Goal: Information Seeking & Learning: Learn about a topic

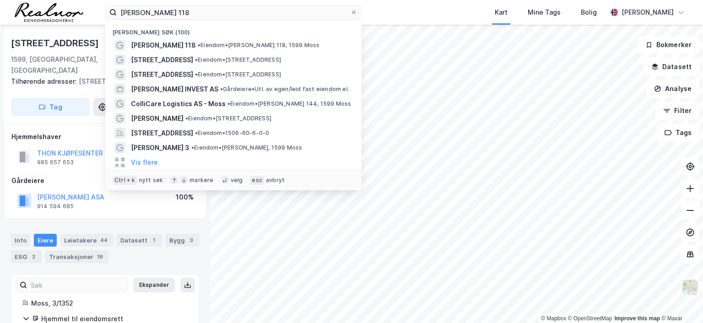
drag, startPoint x: 186, startPoint y: 11, endPoint x: 94, endPoint y: 9, distance: 92.4
click at [94, 9] on div "[PERSON_NAME] 118 Nylige søk (100) [PERSON_NAME] 118 • [PERSON_NAME] [STREET_AD…" at bounding box center [351, 12] width 703 height 25
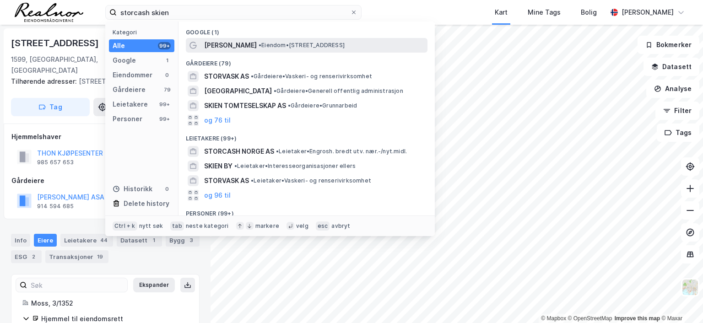
click at [257, 43] on span "[PERSON_NAME]" at bounding box center [230, 45] width 53 height 11
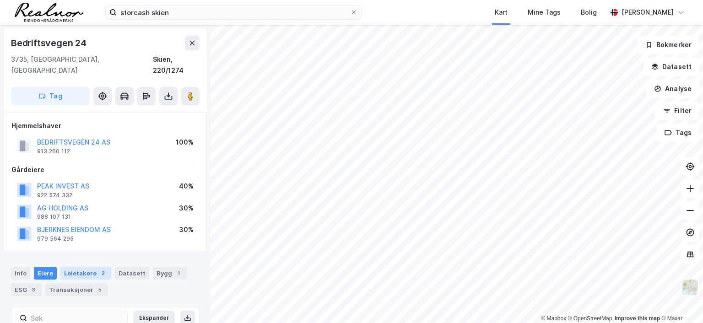
click at [98, 268] on div "2" at bounding box center [102, 272] width 9 height 9
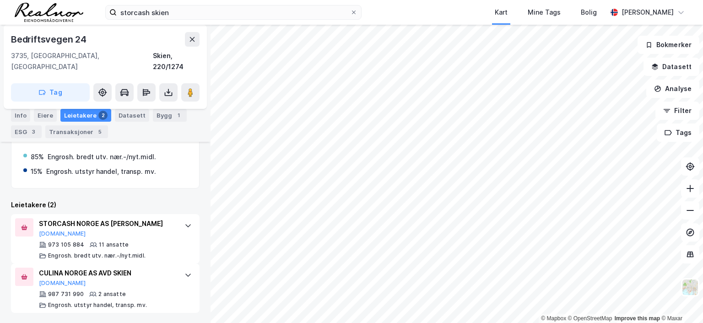
scroll to position [187, 0]
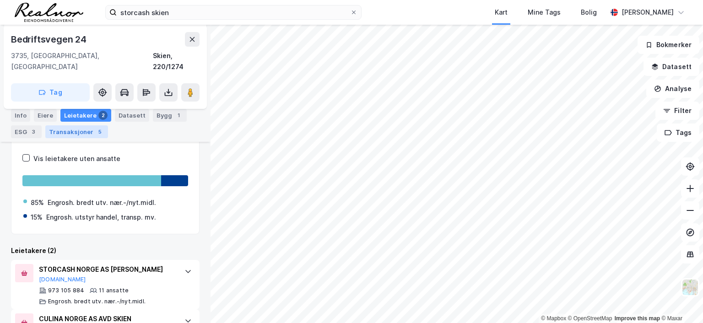
click at [88, 130] on div "Transaksjoner 5" at bounding box center [76, 131] width 63 height 13
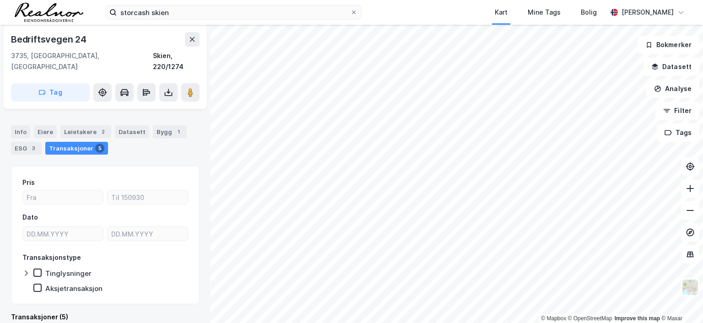
scroll to position [96, 0]
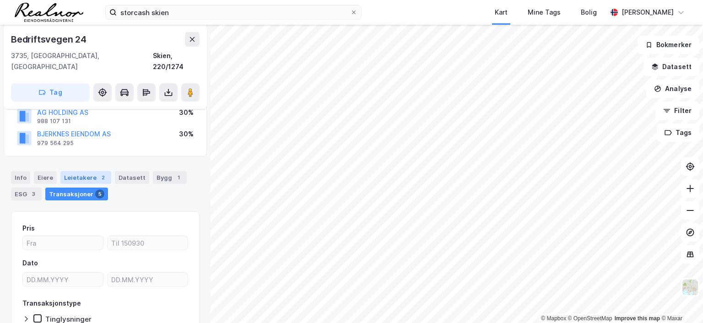
click at [98, 173] on div "2" at bounding box center [102, 177] width 9 height 9
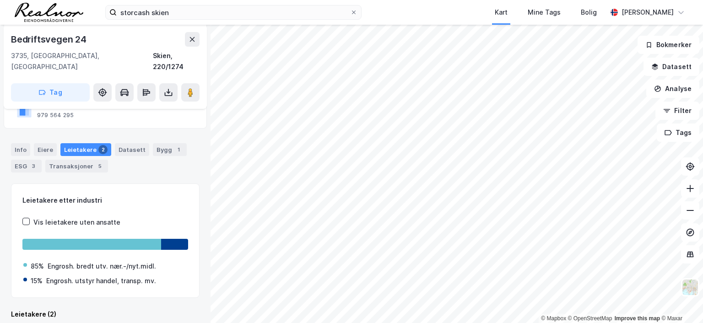
scroll to position [233, 0]
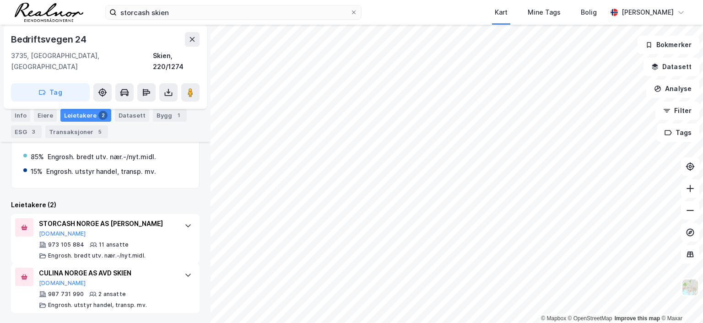
click at [487, 212] on div "© Mapbox © OpenStreetMap Improve this map © Maxar Bedriftsvegen 24 3735, [GEOGR…" at bounding box center [351, 174] width 703 height 298
click at [192, 88] on image at bounding box center [190, 92] width 5 height 9
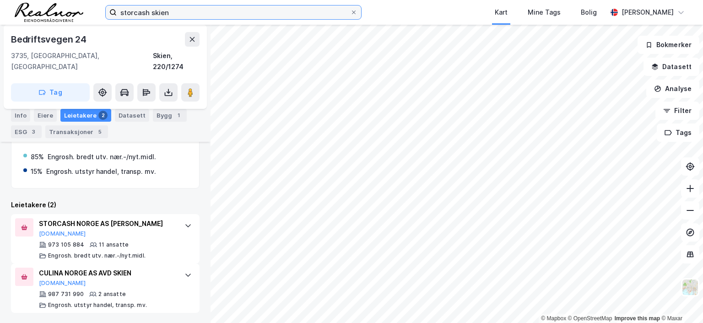
click at [177, 12] on input "storcash skien" at bounding box center [233, 12] width 233 height 14
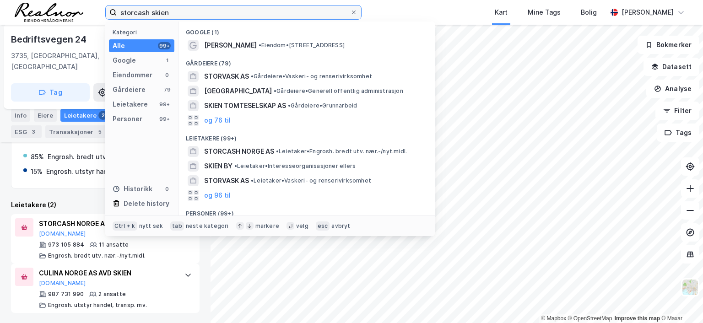
drag, startPoint x: 174, startPoint y: 11, endPoint x: 50, endPoint y: 7, distance: 124.0
click at [52, 8] on div "storcash skien Kategori Alle 99+ Google 1 Eiendommer 0 Gårdeiere 79 Leietakere …" at bounding box center [351, 12] width 703 height 25
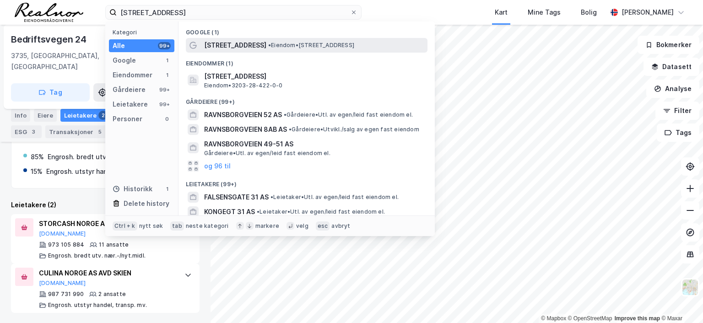
click at [237, 44] on span "[STREET_ADDRESS]" at bounding box center [235, 45] width 62 height 11
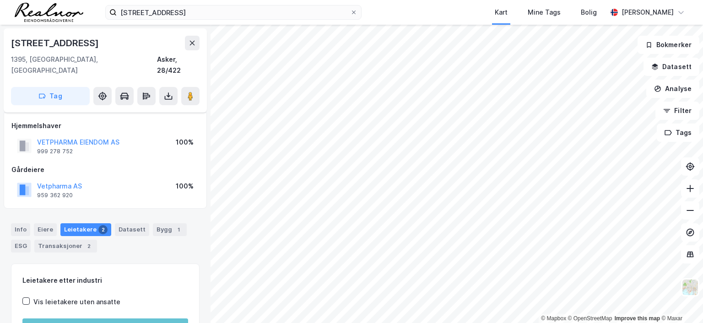
scroll to position [65, 0]
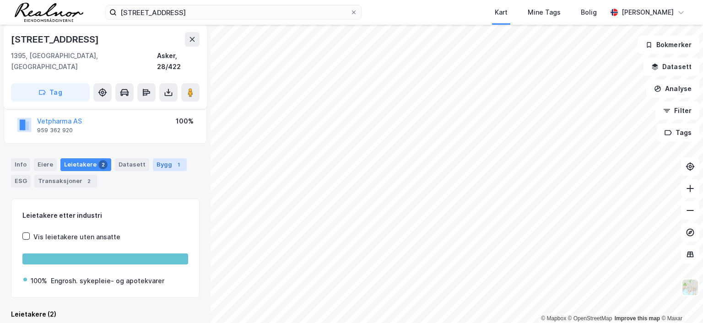
click at [174, 160] on div "1" at bounding box center [178, 164] width 9 height 9
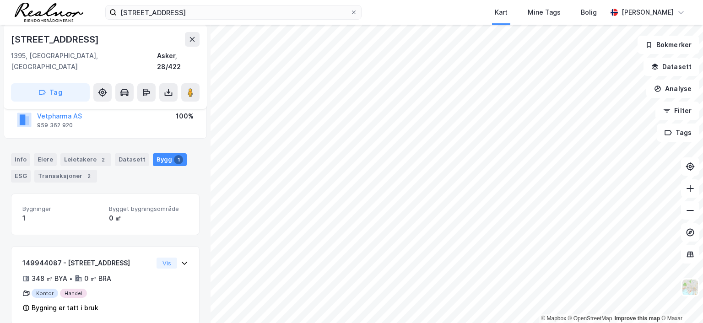
scroll to position [71, 0]
click at [44, 152] on div "Eiere" at bounding box center [45, 158] width 23 height 13
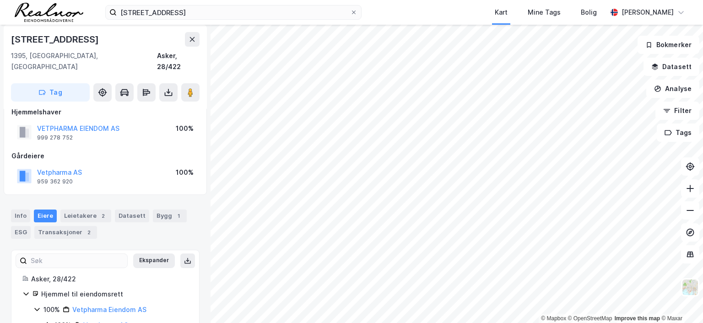
scroll to position [33, 0]
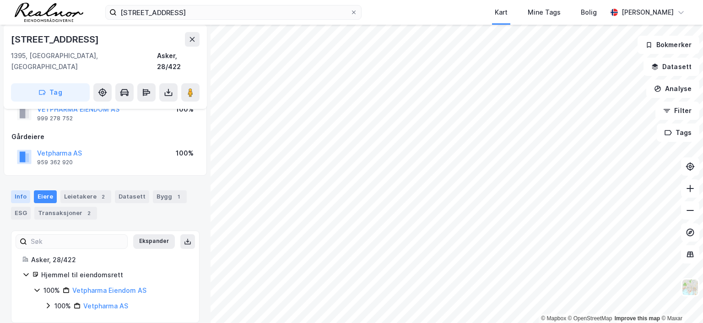
click at [24, 190] on div "Info" at bounding box center [20, 196] width 19 height 13
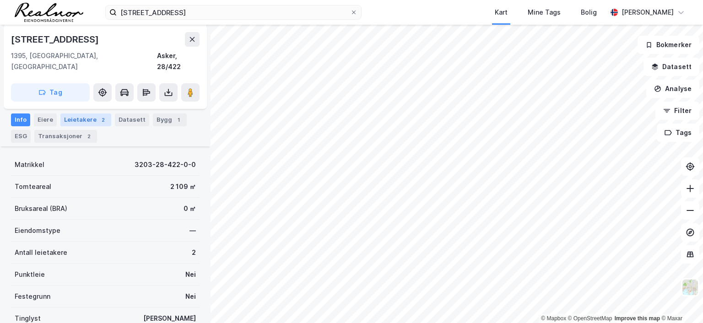
scroll to position [124, 0]
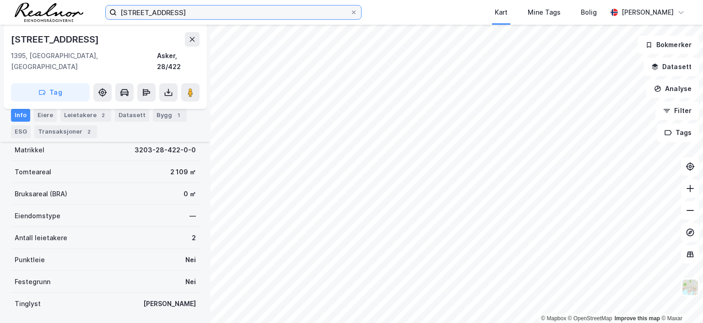
click at [198, 9] on input "[STREET_ADDRESS]" at bounding box center [233, 12] width 233 height 14
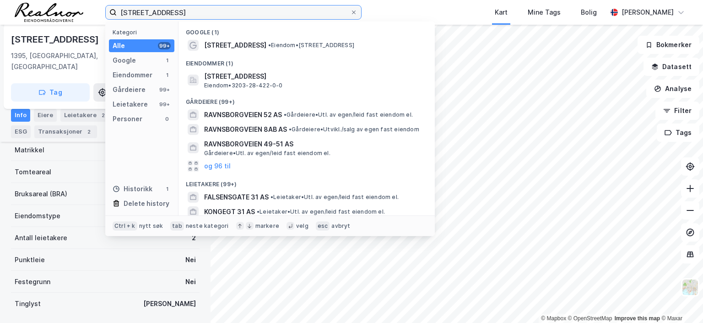
drag, startPoint x: 194, startPoint y: 9, endPoint x: -40, endPoint y: -6, distance: 234.7
click at [0, 0] on html "[STREET_ADDRESS] Kategori Alle 99+ Google 1 Eiendommer 1 Gårdeiere 99+ Leietake…" at bounding box center [351, 161] width 703 height 323
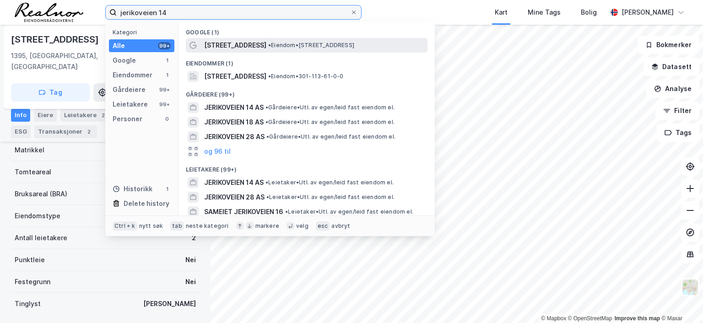
type input "jerikoveien 14"
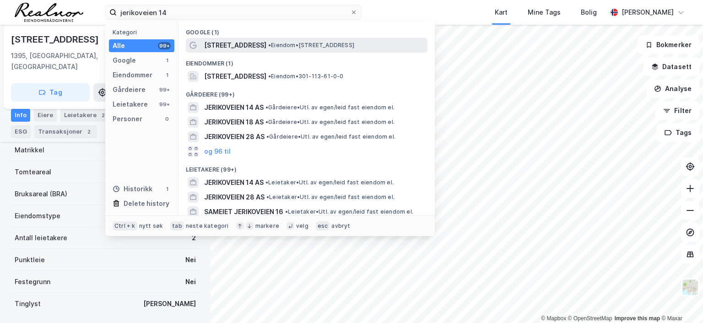
click at [268, 45] on span "• Eiendom • [STREET_ADDRESS]" at bounding box center [311, 45] width 86 height 7
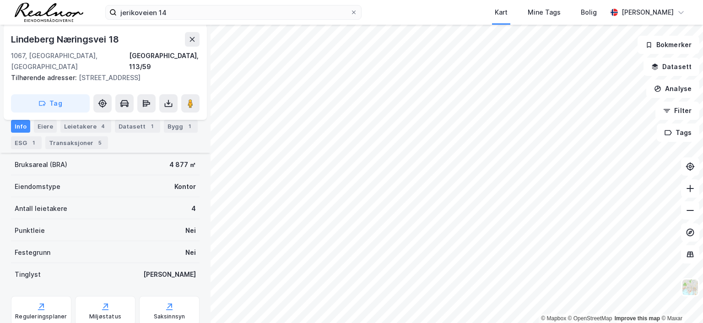
scroll to position [185, 0]
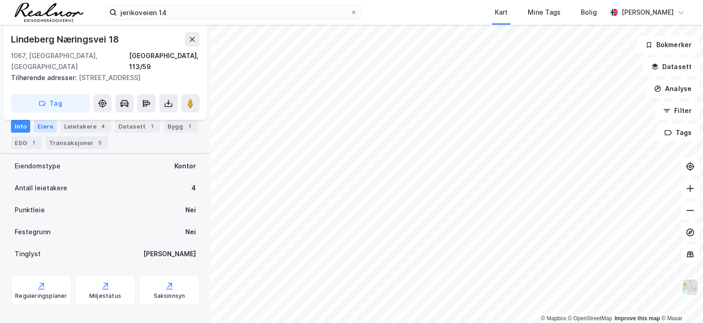
click at [50, 125] on div "Eiere" at bounding box center [45, 126] width 23 height 13
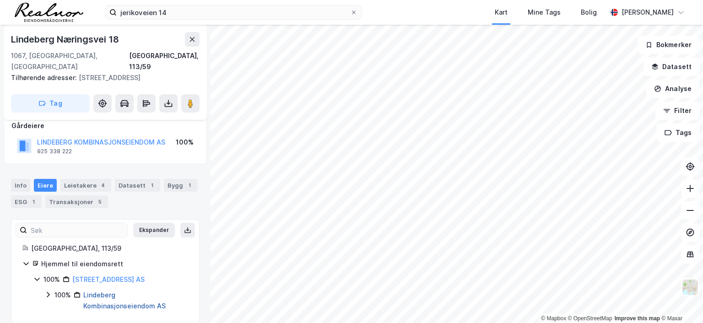
click at [101, 291] on link "Lindeberg Kombinasjonseiendom AS" at bounding box center [124, 300] width 82 height 19
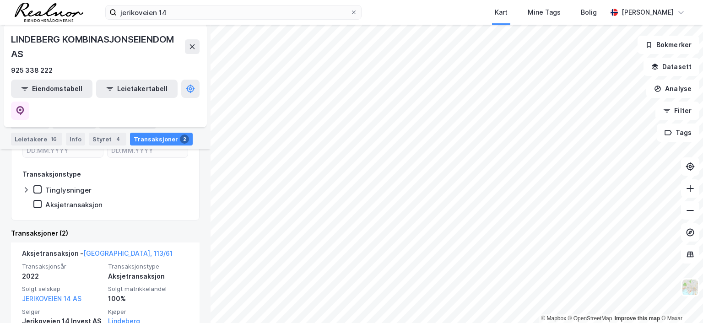
scroll to position [273, 0]
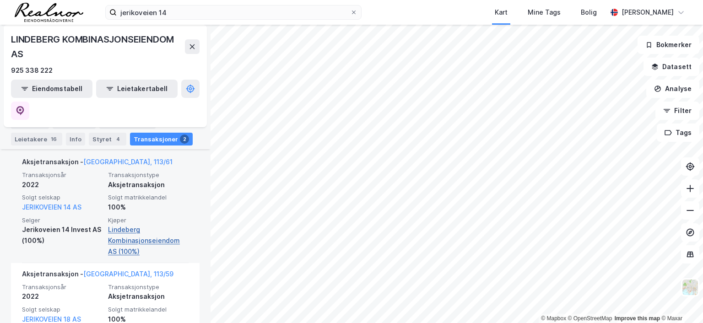
click at [120, 224] on link "Lindeberg Kombinasjonseiendom AS (100%)" at bounding box center [148, 240] width 80 height 33
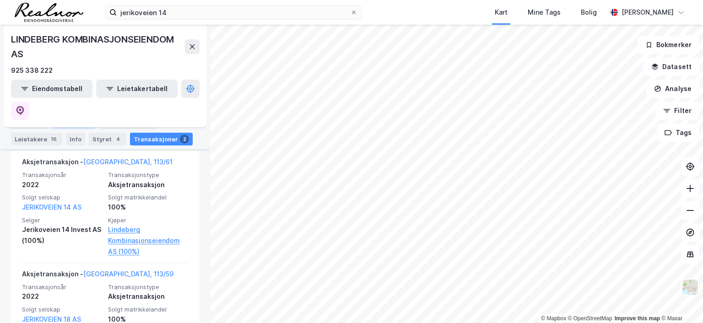
click at [73, 119] on div "Aksjonærer" at bounding box center [74, 122] width 43 height 13
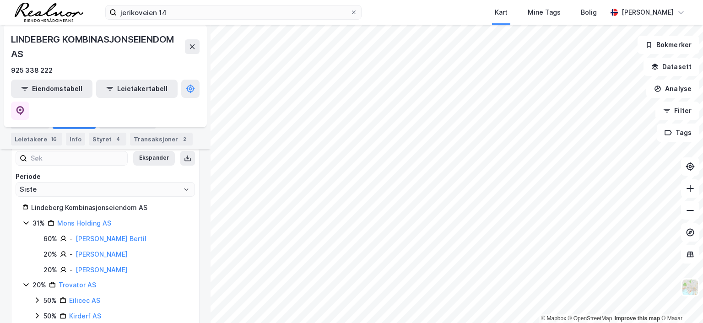
scroll to position [92, 0]
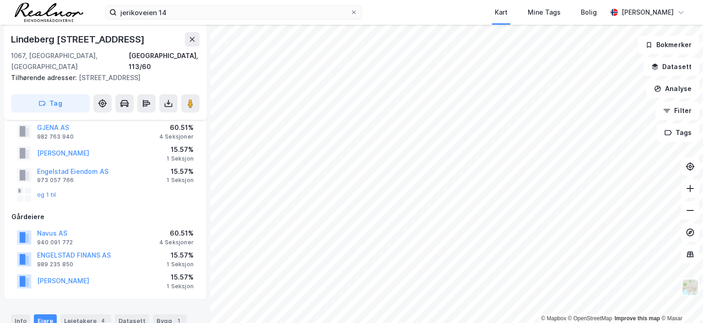
scroll to position [46, 0]
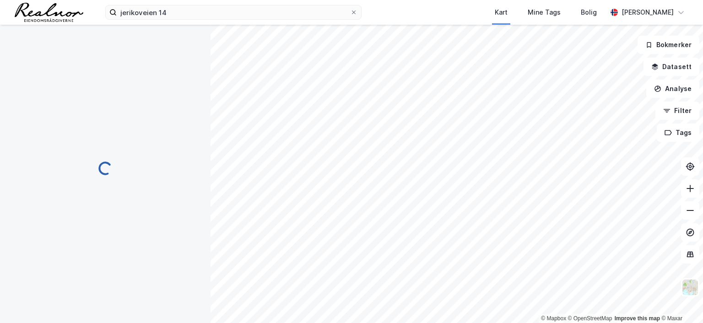
scroll to position [46, 0]
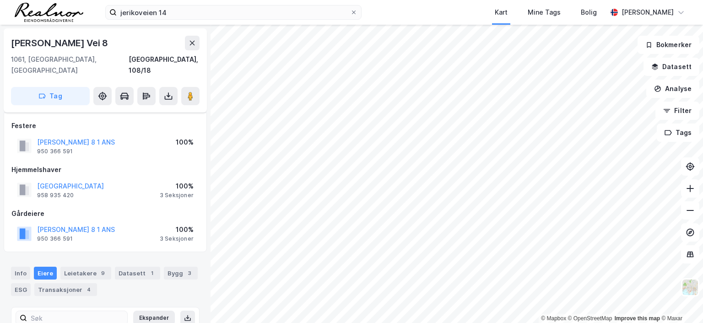
scroll to position [16, 0]
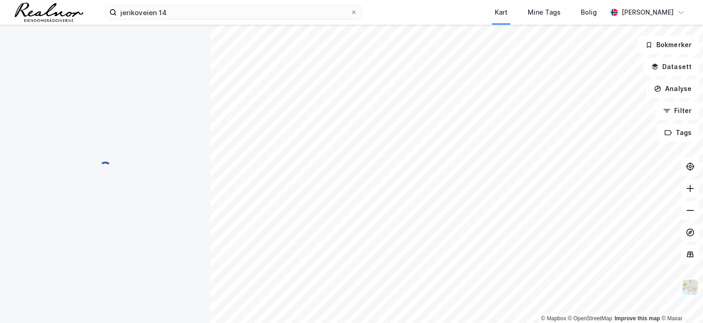
scroll to position [16, 0]
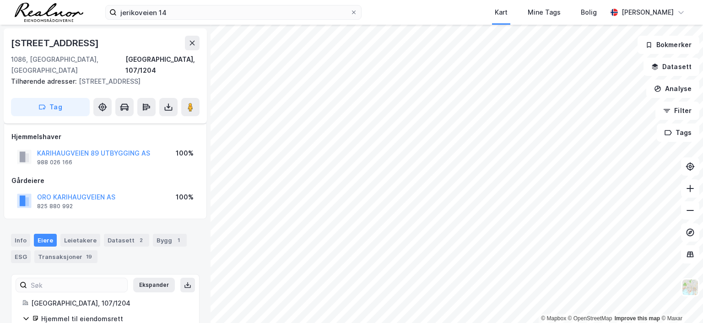
scroll to position [16, 0]
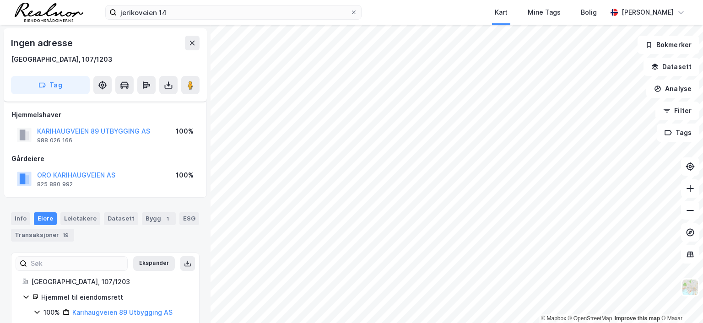
scroll to position [16, 0]
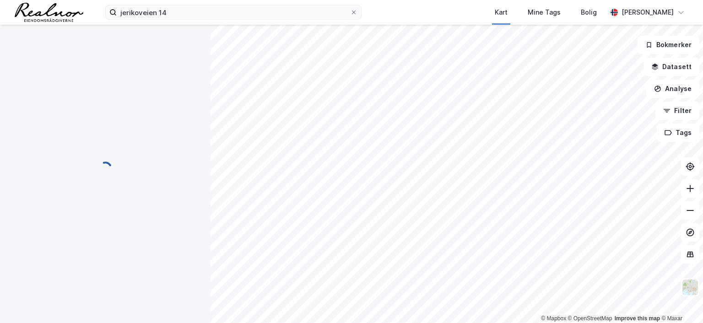
scroll to position [16, 0]
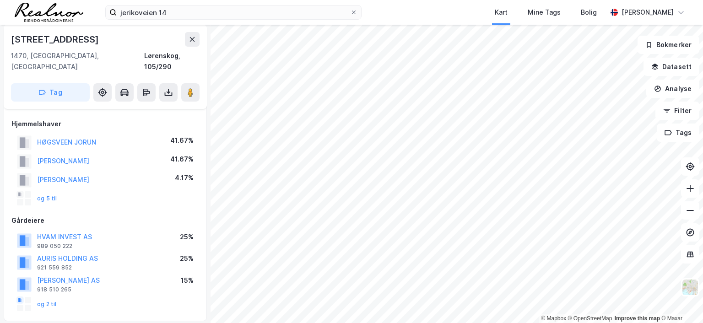
scroll to position [91, 0]
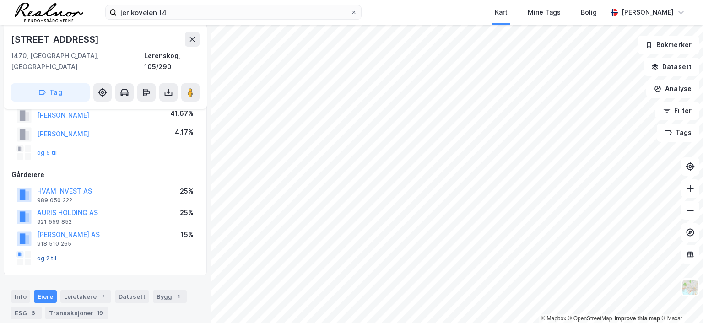
click at [0, 0] on button "og 2 til" at bounding box center [0, 0] width 0 height 0
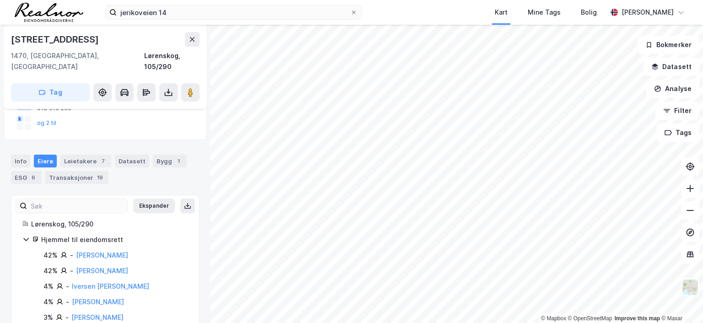
scroll to position [225, 0]
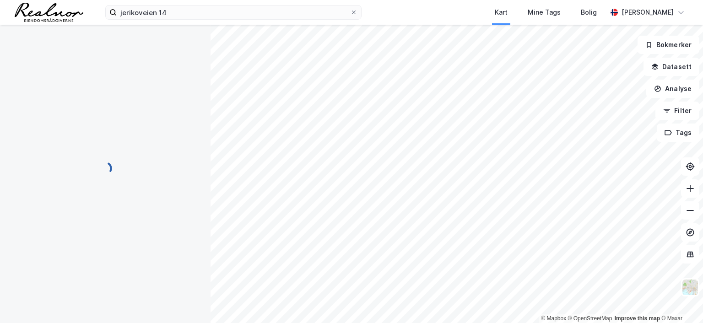
scroll to position [44, 0]
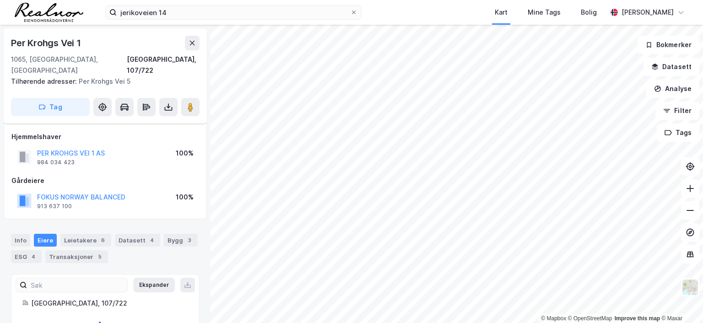
scroll to position [16, 0]
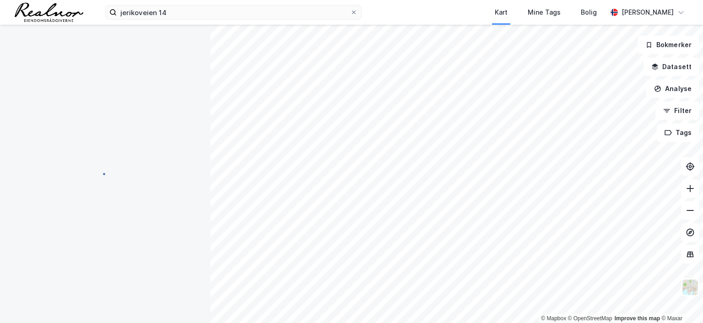
scroll to position [16, 0]
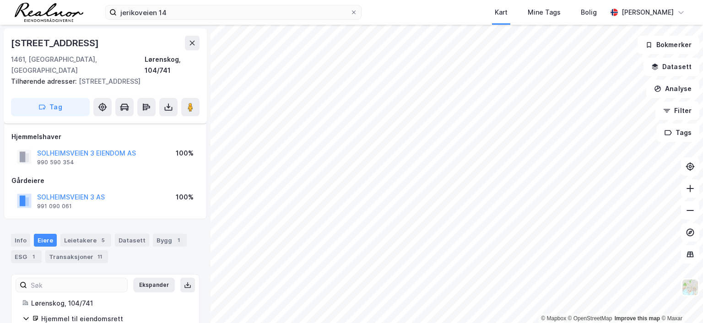
scroll to position [16, 0]
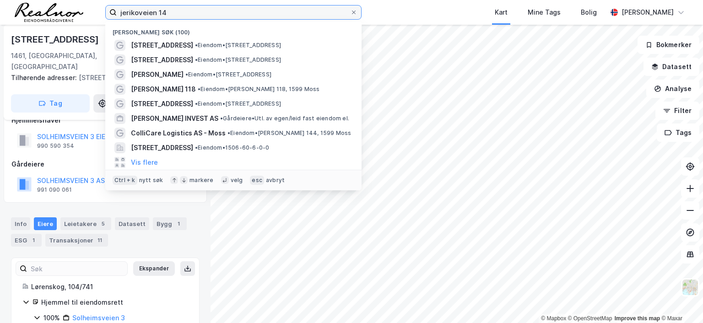
click at [178, 12] on input "jerikoveien 14" at bounding box center [233, 12] width 233 height 14
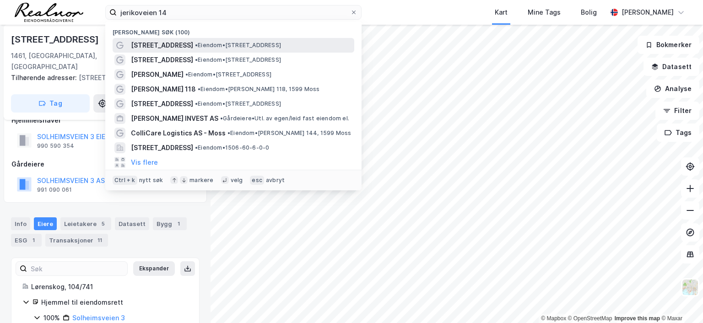
click at [195, 43] on span "• Eiendom • [STREET_ADDRESS]" at bounding box center [238, 45] width 86 height 7
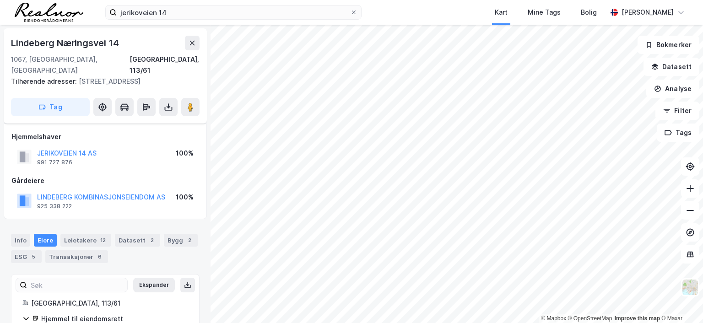
scroll to position [16, 0]
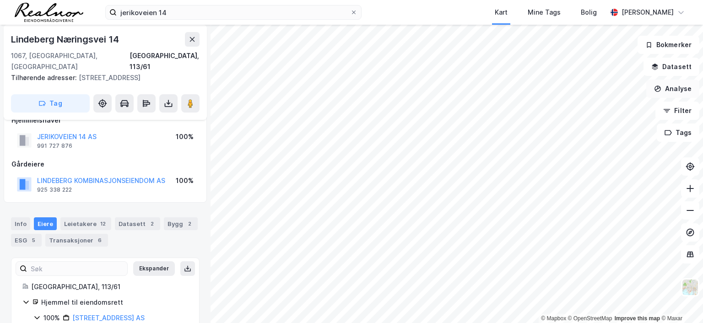
click at [681, 89] on button "Analyse" at bounding box center [672, 89] width 53 height 18
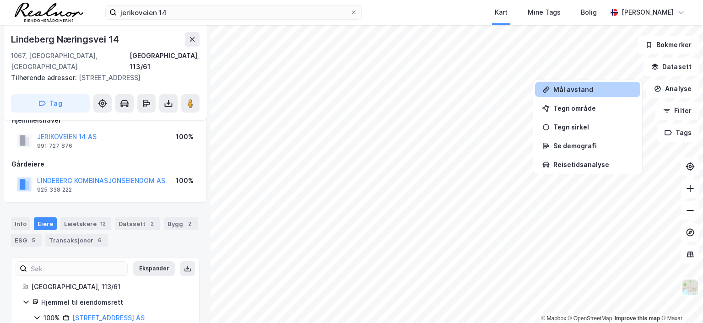
click at [579, 89] on div "Mål avstand" at bounding box center [593, 90] width 80 height 8
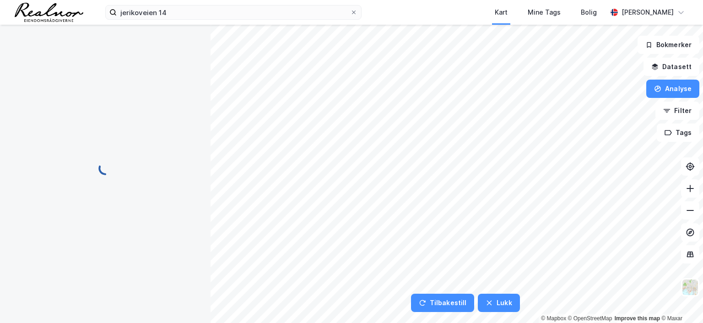
scroll to position [0, 0]
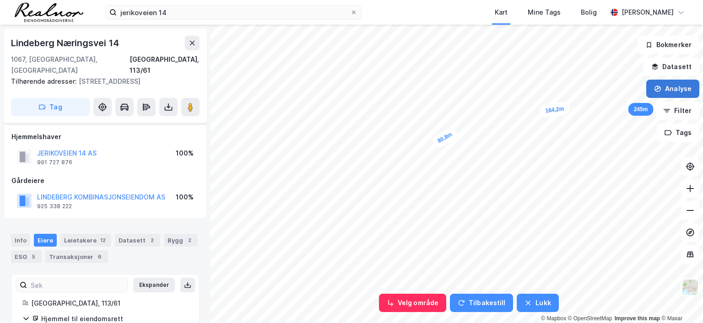
click at [668, 88] on button "Analyse" at bounding box center [672, 89] width 53 height 18
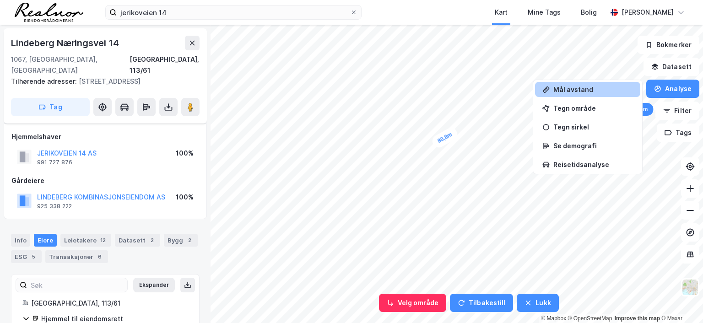
click at [585, 86] on div "Mål avstand" at bounding box center [593, 90] width 80 height 8
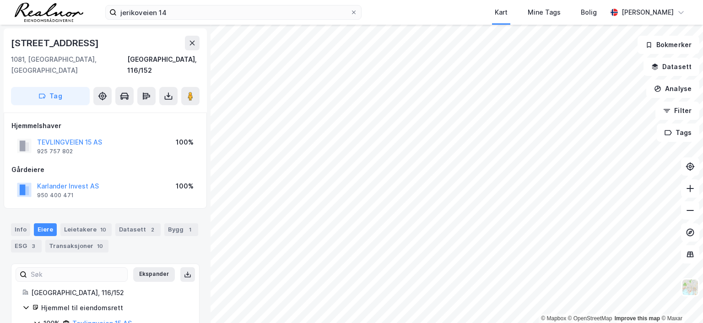
scroll to position [33, 0]
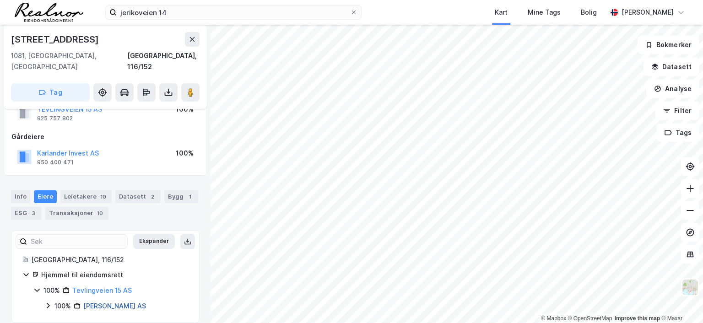
click at [122, 302] on link "[PERSON_NAME] AS" at bounding box center [114, 306] width 63 height 8
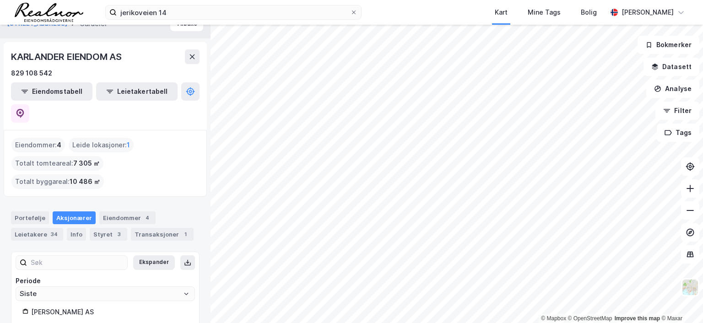
scroll to position [22, 0]
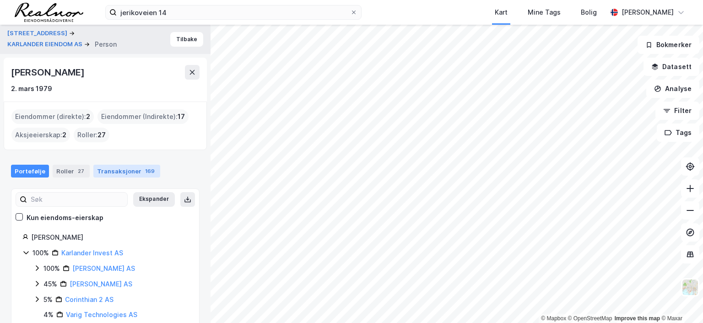
click at [121, 171] on div "Transaksjoner 169" at bounding box center [126, 171] width 67 height 13
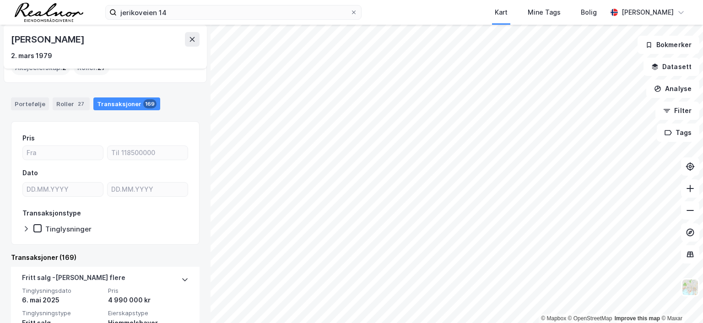
scroll to position [21, 0]
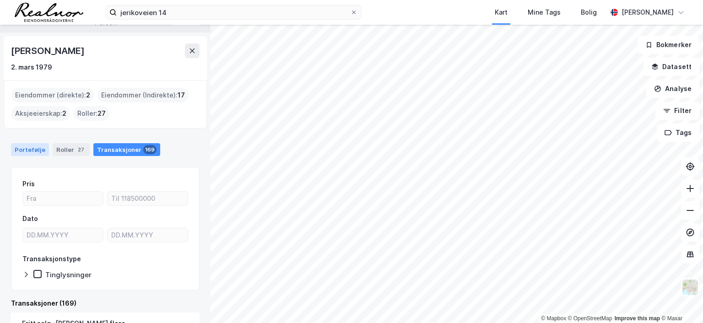
click at [31, 149] on div "Portefølje" at bounding box center [30, 149] width 38 height 13
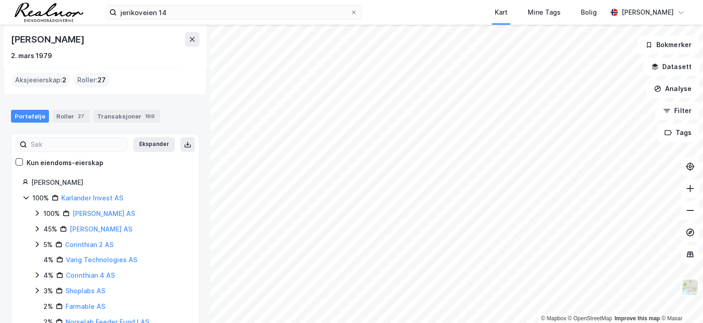
scroll to position [7, 0]
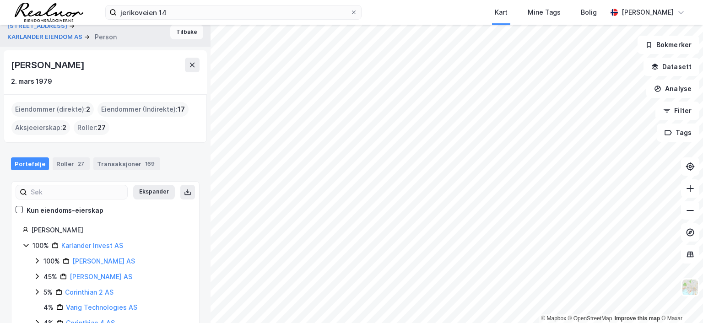
click at [176, 32] on button "Tilbake" at bounding box center [186, 32] width 33 height 15
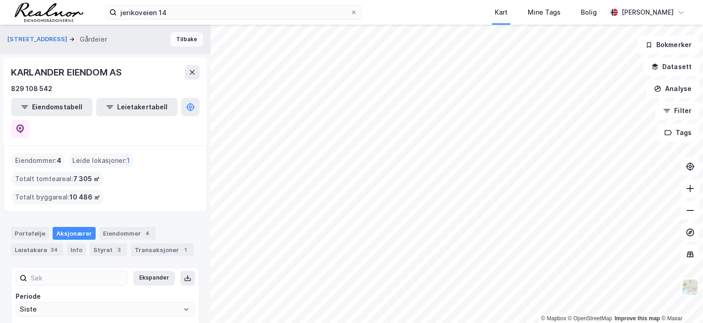
click at [184, 40] on button "Tilbake" at bounding box center [186, 39] width 33 height 15
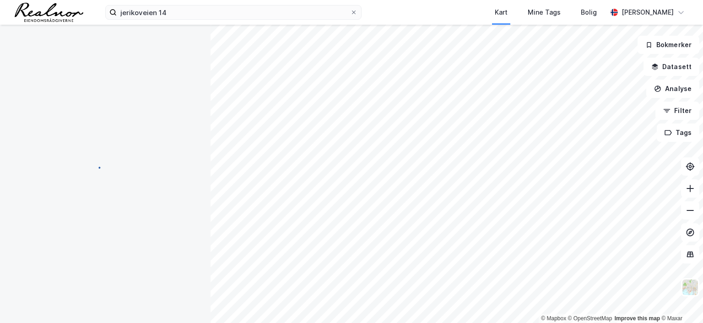
scroll to position [33, 0]
